Goal: Navigation & Orientation: Find specific page/section

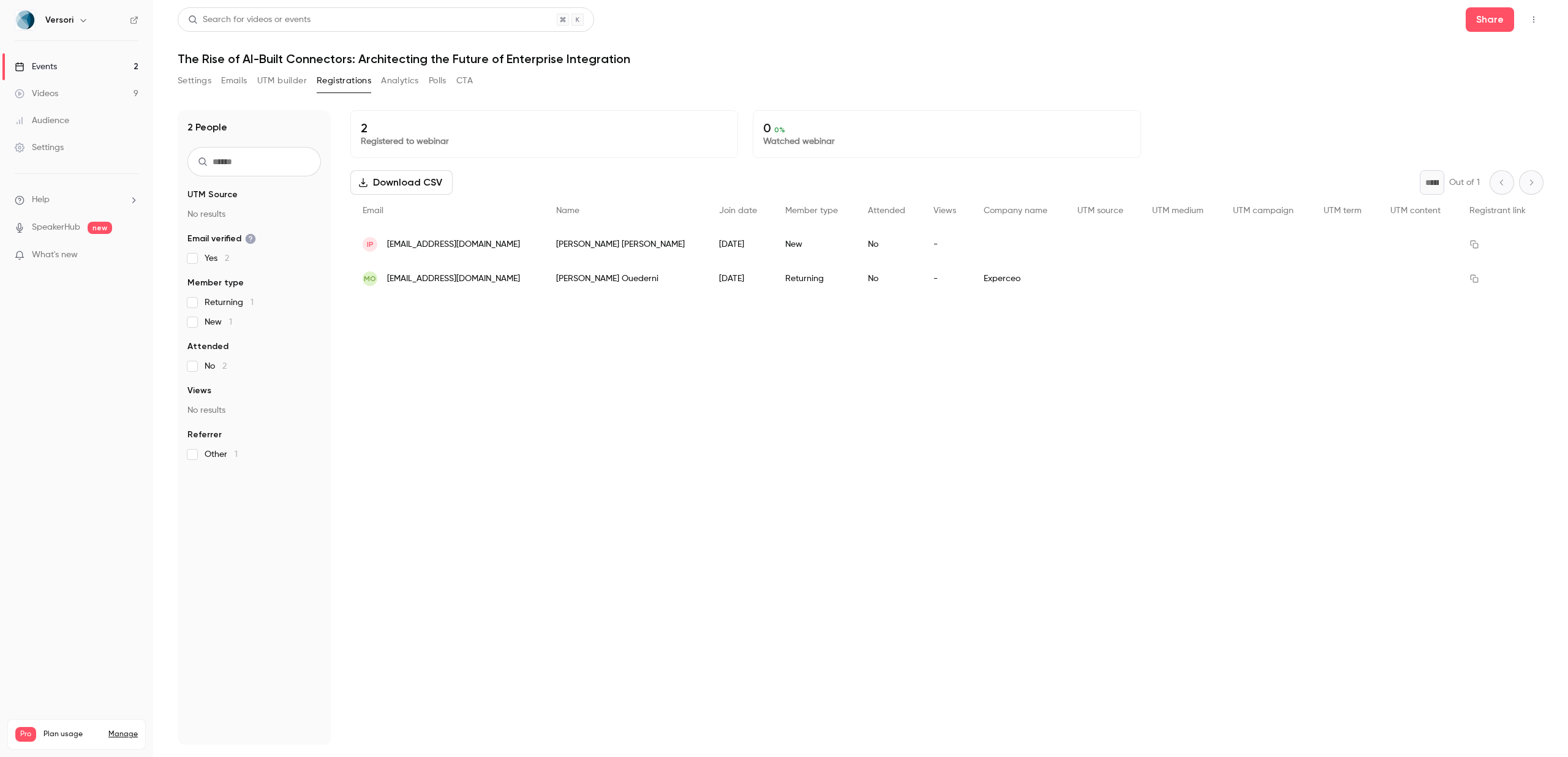
click at [80, 69] on link "Events 2" at bounding box center [76, 66] width 153 height 27
